Goal: Navigation & Orientation: Find specific page/section

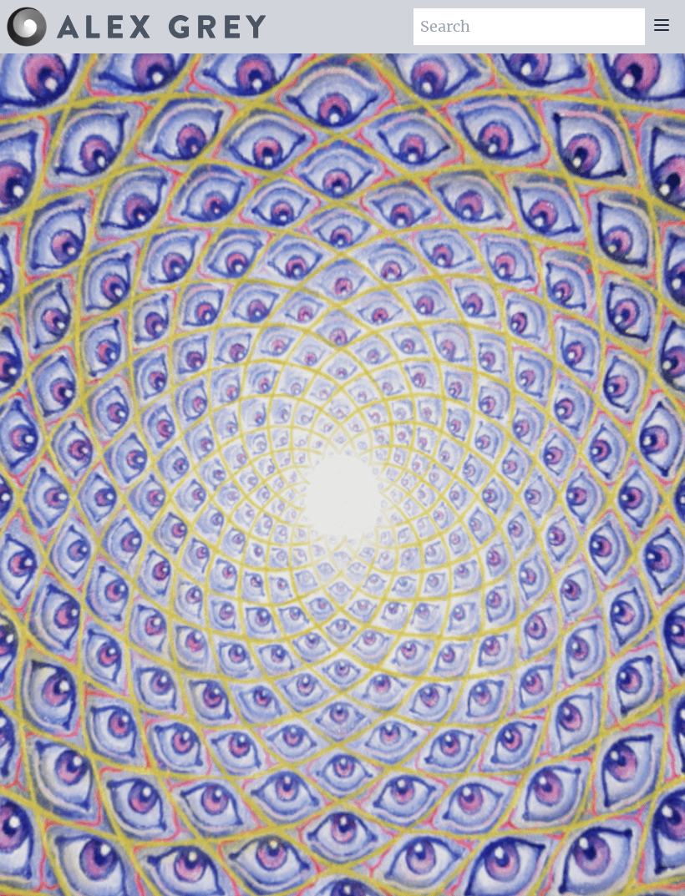
click at [665, 28] on icon at bounding box center [662, 25] width 20 height 20
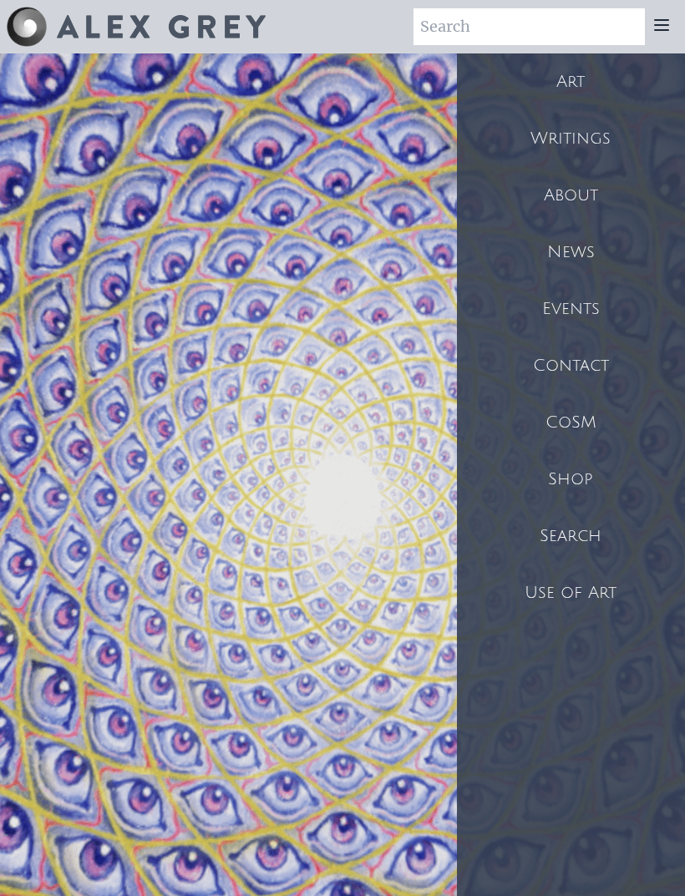
click at [567, 424] on div "CoSM" at bounding box center [571, 422] width 228 height 57
click at [571, 91] on div "Art" at bounding box center [571, 81] width 228 height 57
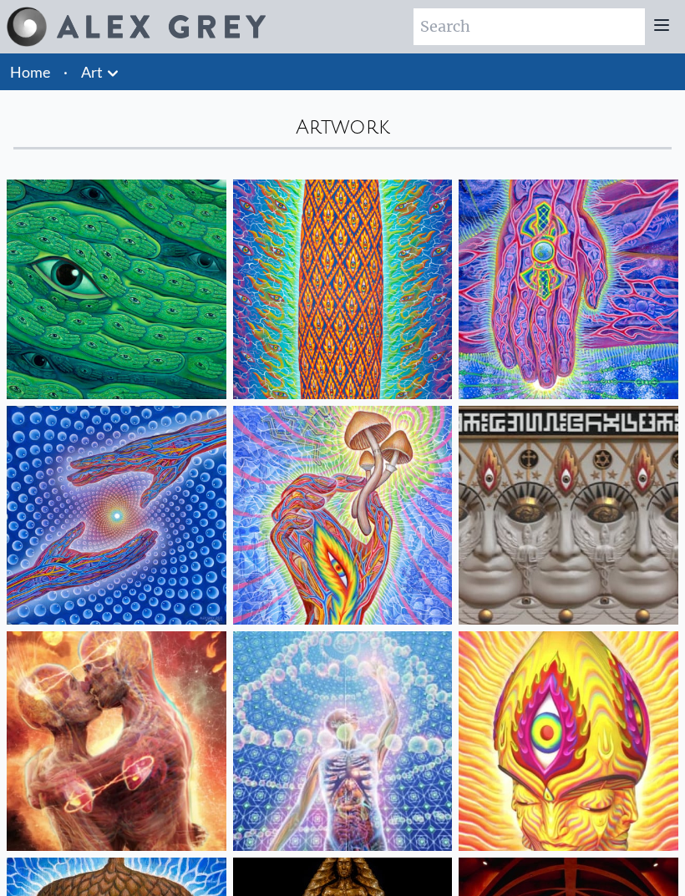
click at [655, 32] on icon at bounding box center [662, 25] width 20 height 20
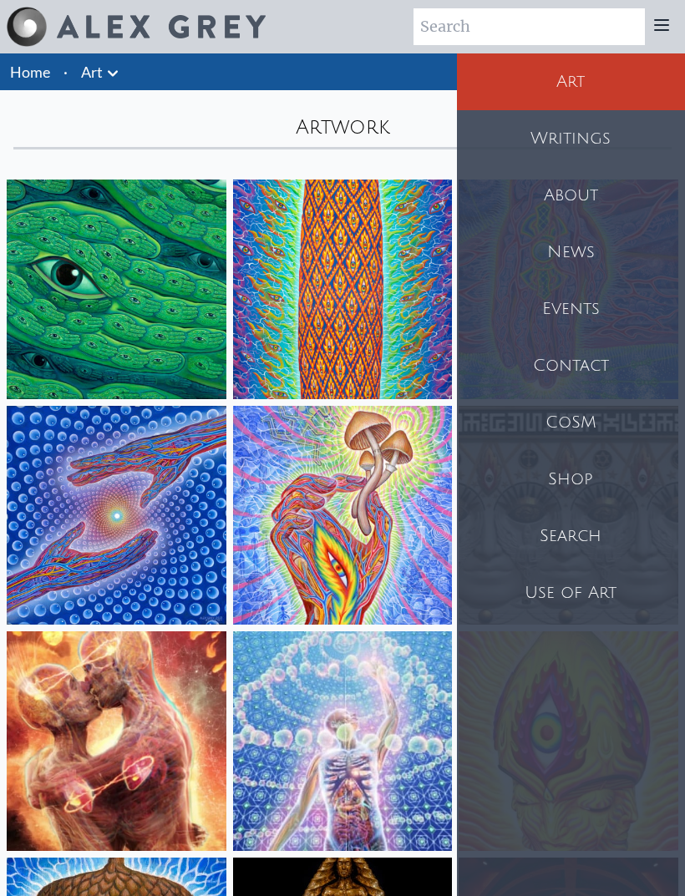
click at [590, 202] on div "About" at bounding box center [571, 195] width 228 height 57
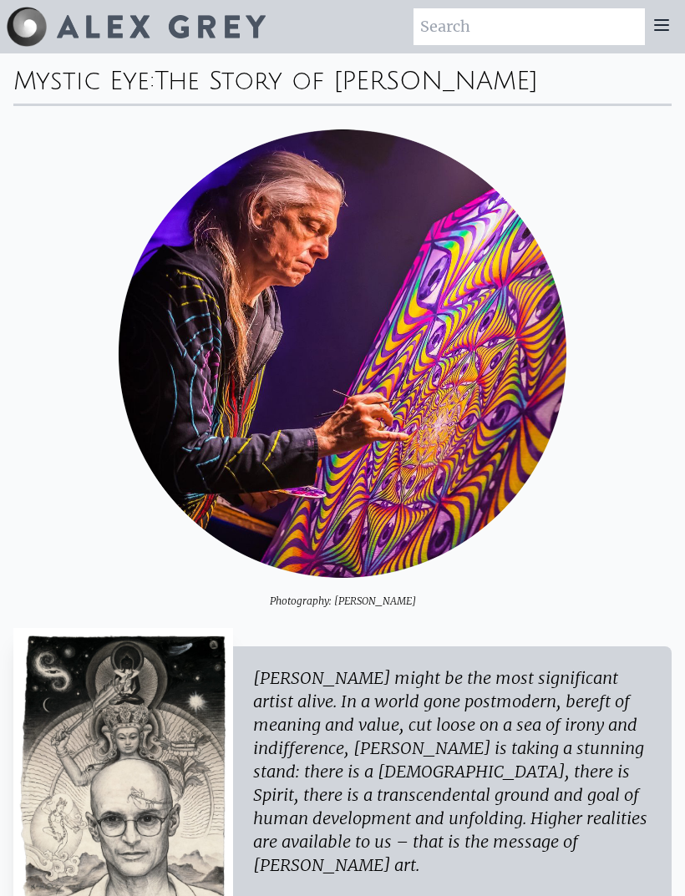
click at [657, 28] on icon at bounding box center [662, 25] width 20 height 20
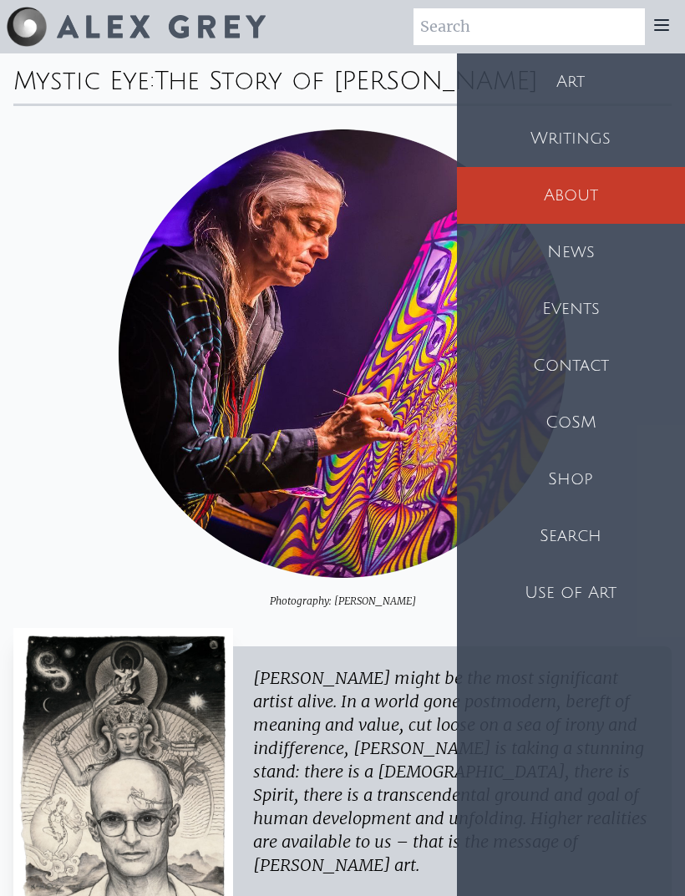
click at [581, 419] on div "CoSM" at bounding box center [571, 422] width 228 height 57
click at [576, 424] on div "CoSM" at bounding box center [571, 422] width 228 height 57
click at [576, 429] on div "CoSM" at bounding box center [571, 422] width 228 height 57
click at [652, 32] on icon at bounding box center [662, 25] width 20 height 20
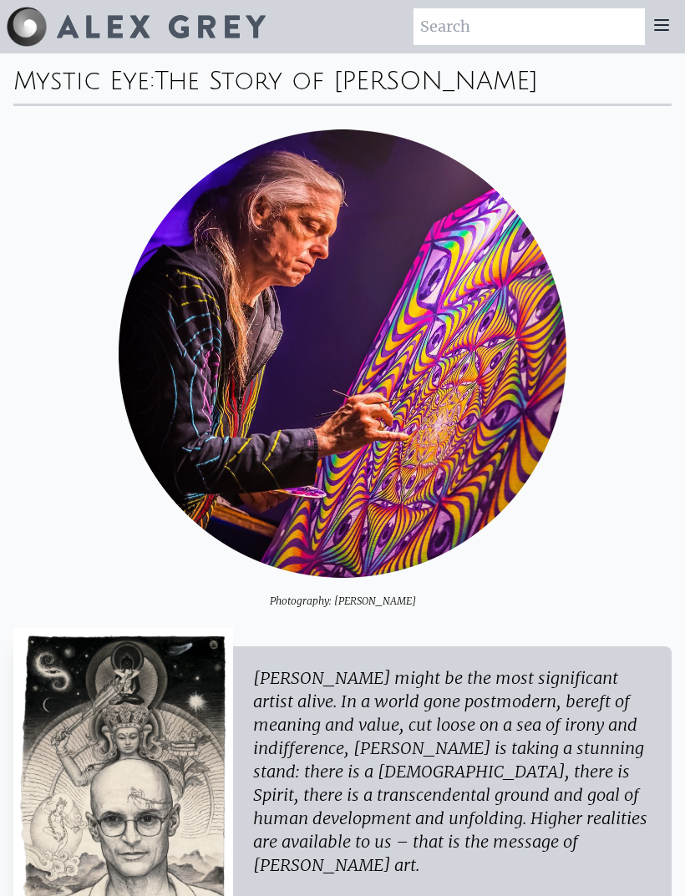
click at [653, 33] on icon at bounding box center [662, 25] width 20 height 20
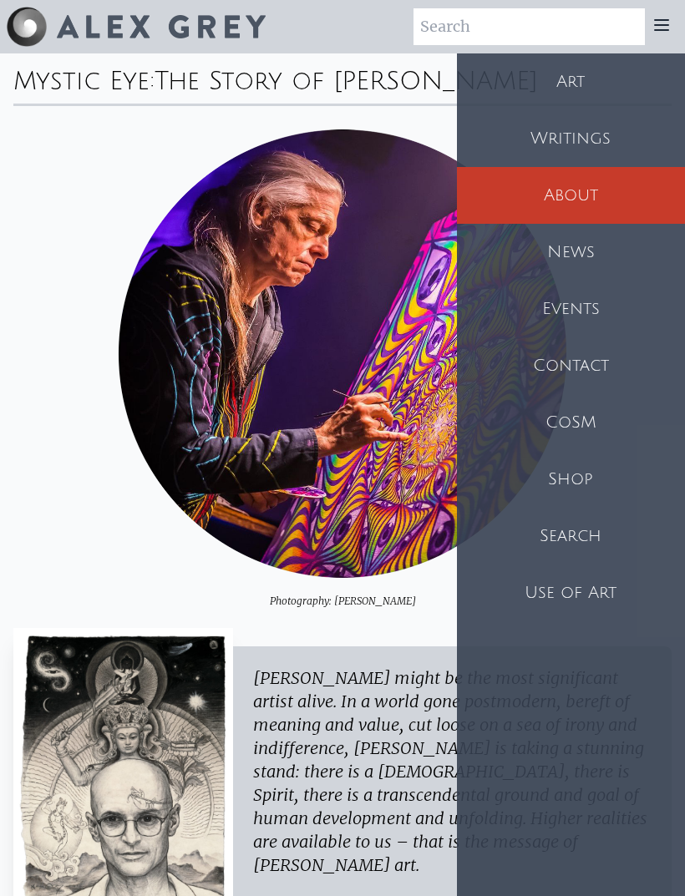
click at [574, 415] on div "CoSM" at bounding box center [571, 422] width 228 height 57
click at [605, 428] on div "CoSM" at bounding box center [571, 422] width 228 height 57
